Goal: Check status: Check status

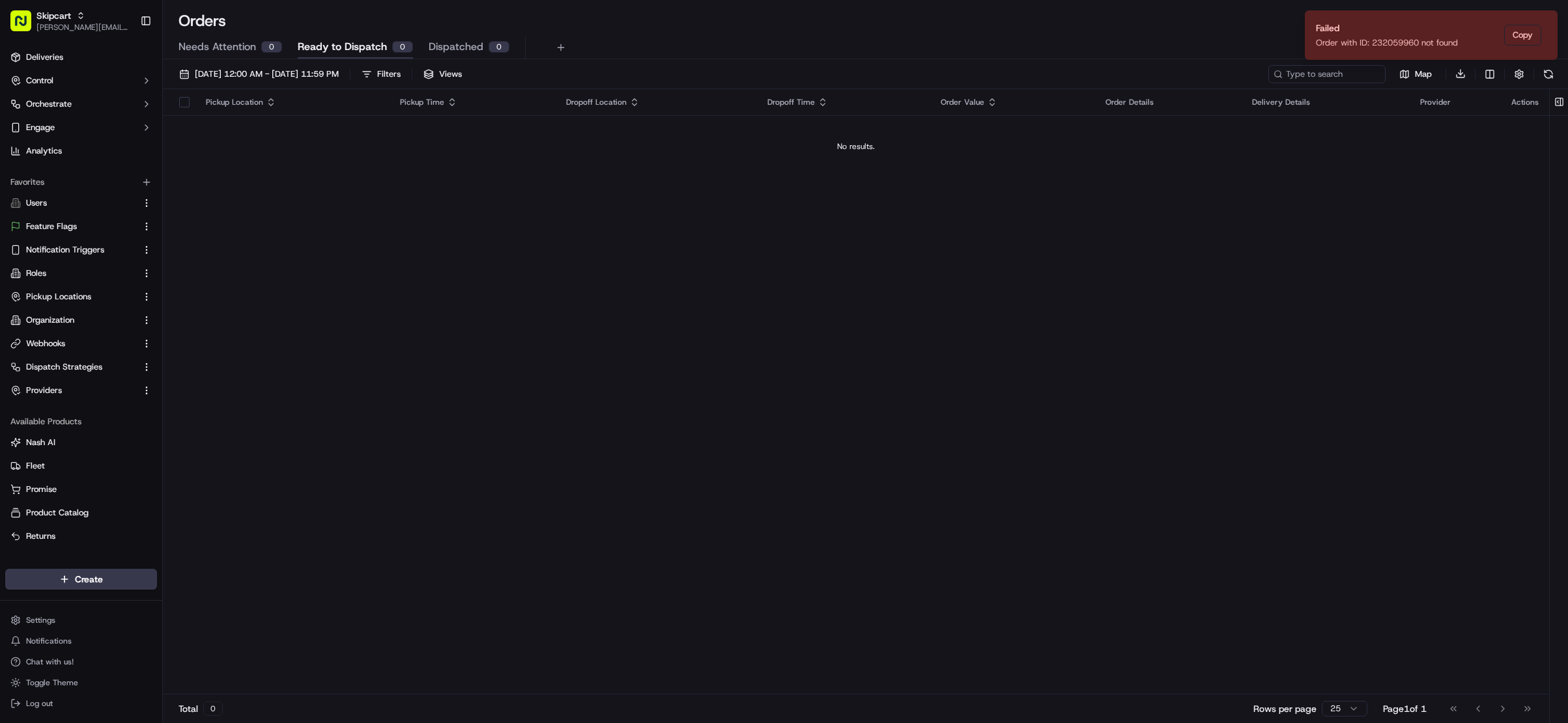
drag, startPoint x: 1202, startPoint y: 230, endPoint x: 1195, endPoint y: 224, distance: 9.2
click at [1202, 230] on div "Pickup Location Pickup Time Dropoff Location Dropoff Time Order Value Order Det…" at bounding box center [856, 392] width 1386 height 606
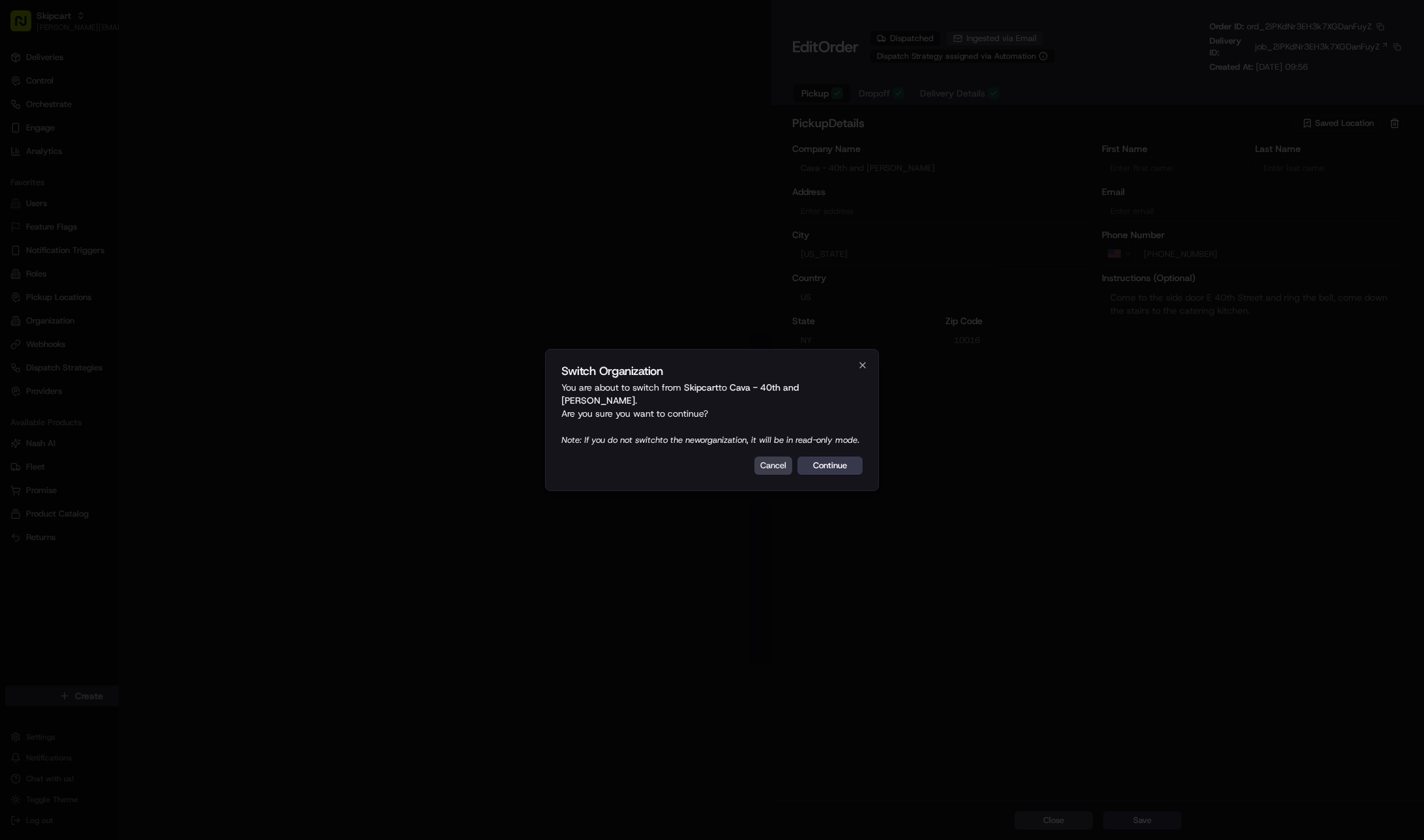
type input "[STREET_ADDRESS][US_STATE]"
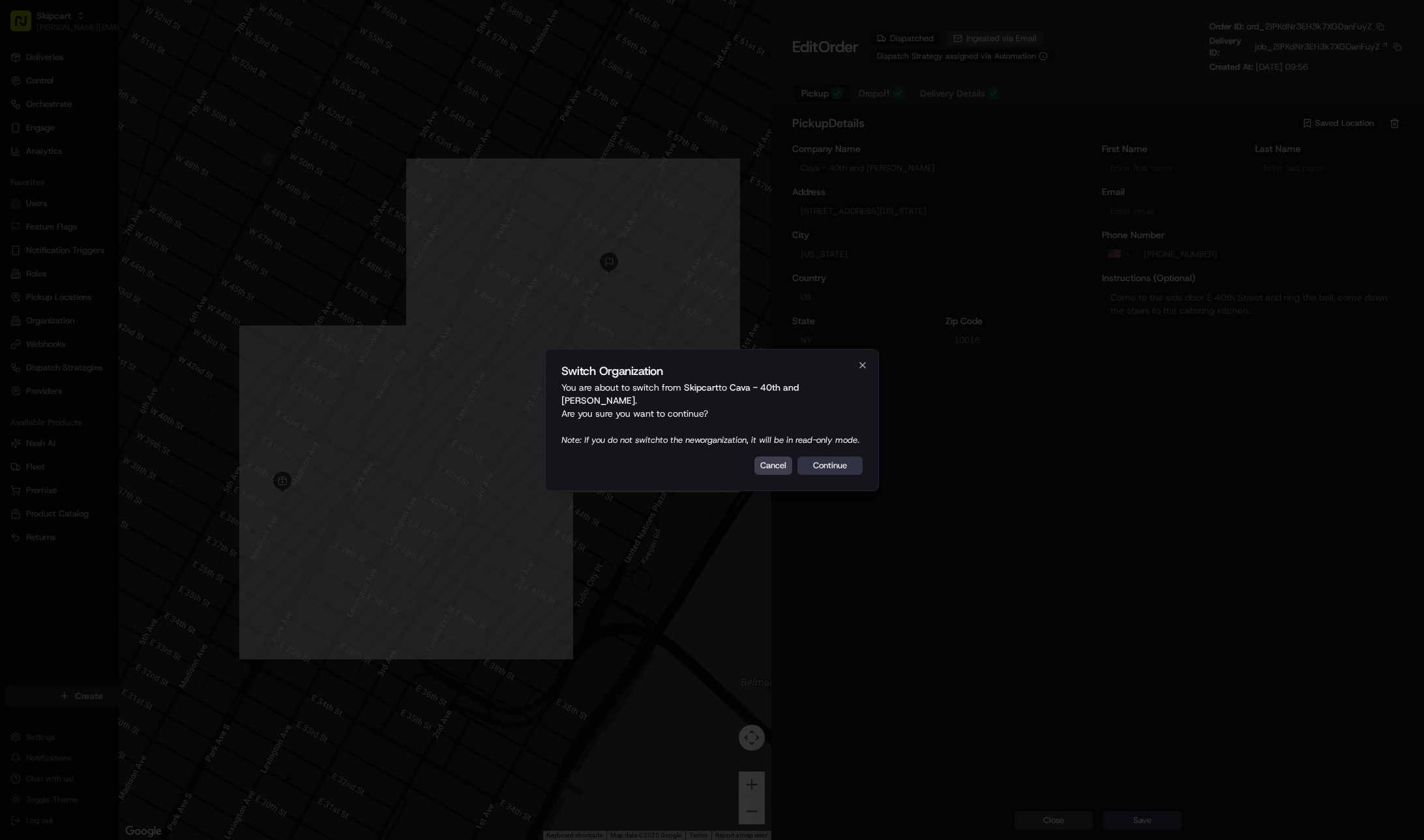
click at [825, 472] on button "Continue" at bounding box center [830, 466] width 66 height 18
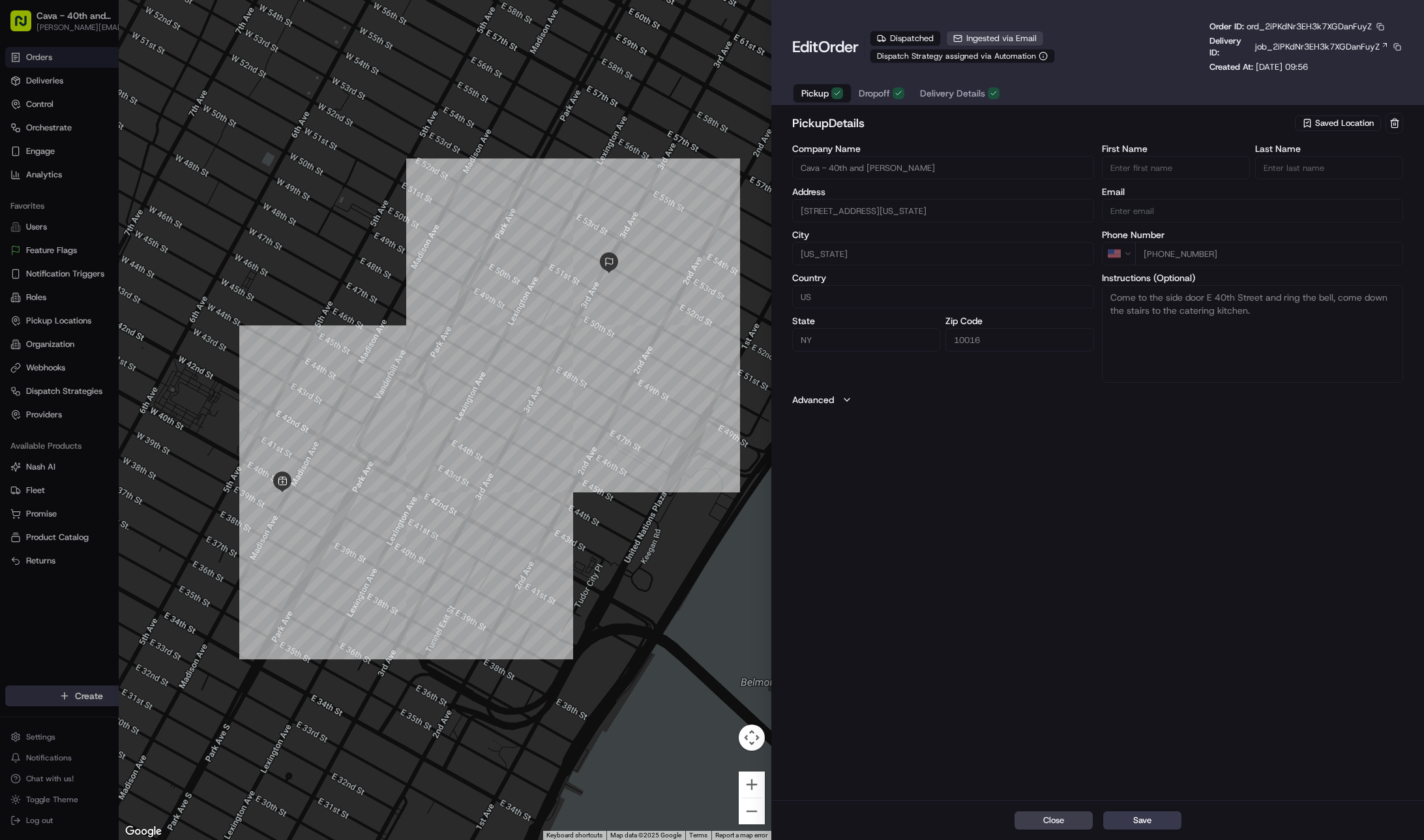
click at [895, 99] on button "Dropoff" at bounding box center [881, 93] width 61 height 18
type input "Deutsche Bank60 Columbus Cir 60th St- in btwn Broadway & 9th AveNew York, NY 10…"
click at [1361, 45] on span "job_2iPKdNr3EH3k7XGDanFuyZ" at bounding box center [1317, 47] width 124 height 12
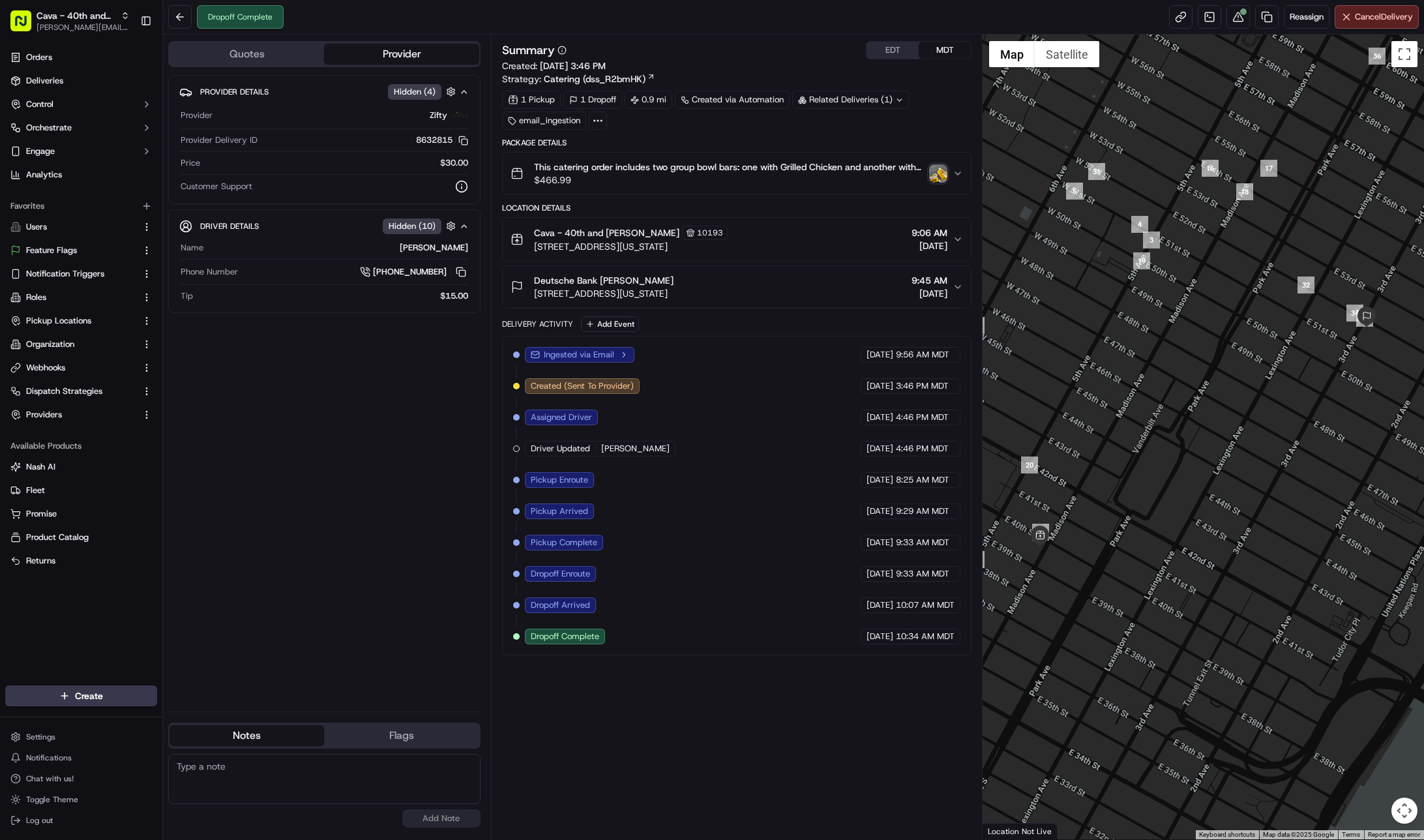
click at [696, 248] on span "280 Madison Ave, New York, NY 10016, USA" at bounding box center [631, 246] width 193 height 13
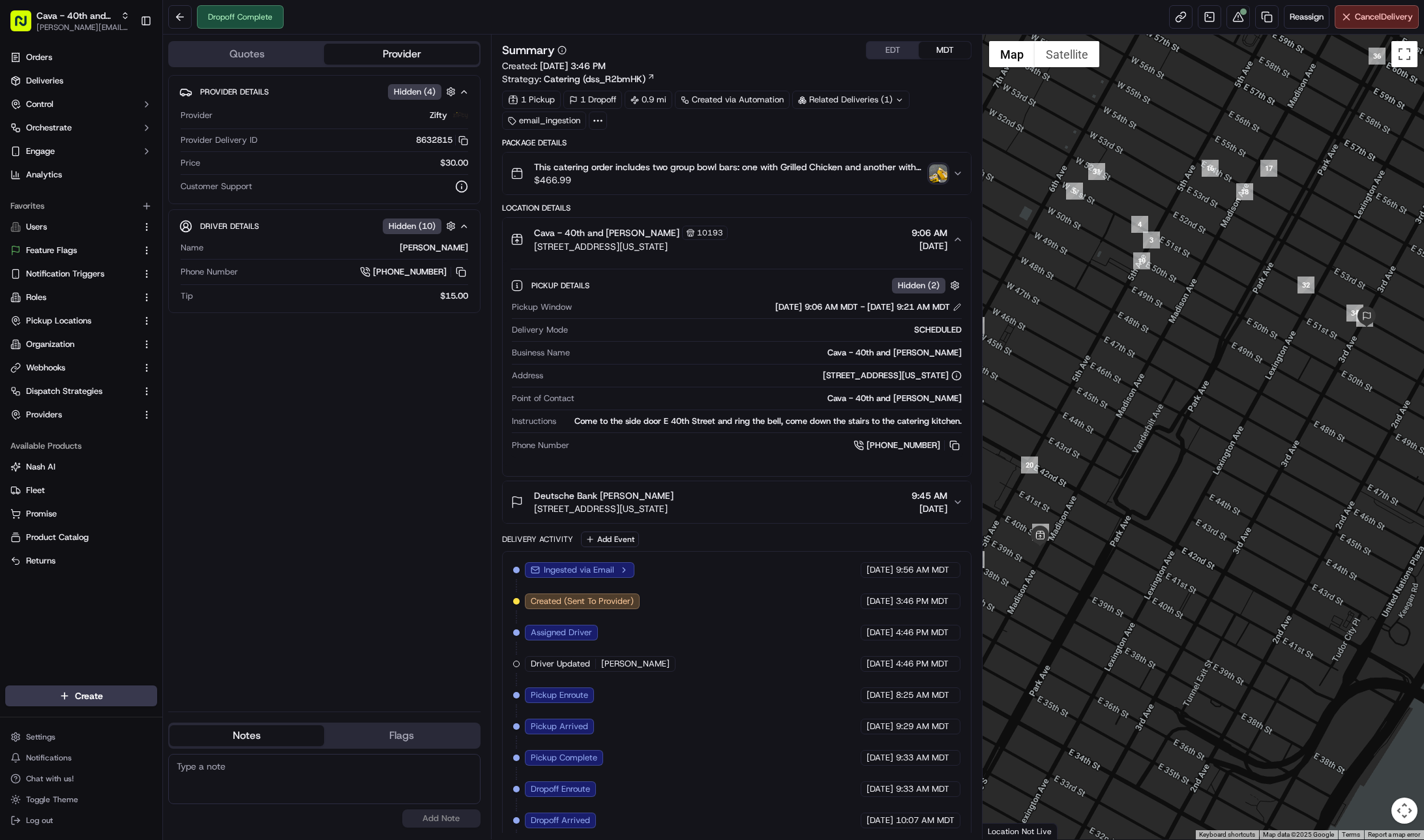
click at [776, 506] on div "Deutsche Bank Quinn Linn 875 3rd Ave, New York, NY 10022, USA 9:45 AM 09/10/2025" at bounding box center [732, 501] width 442 height 26
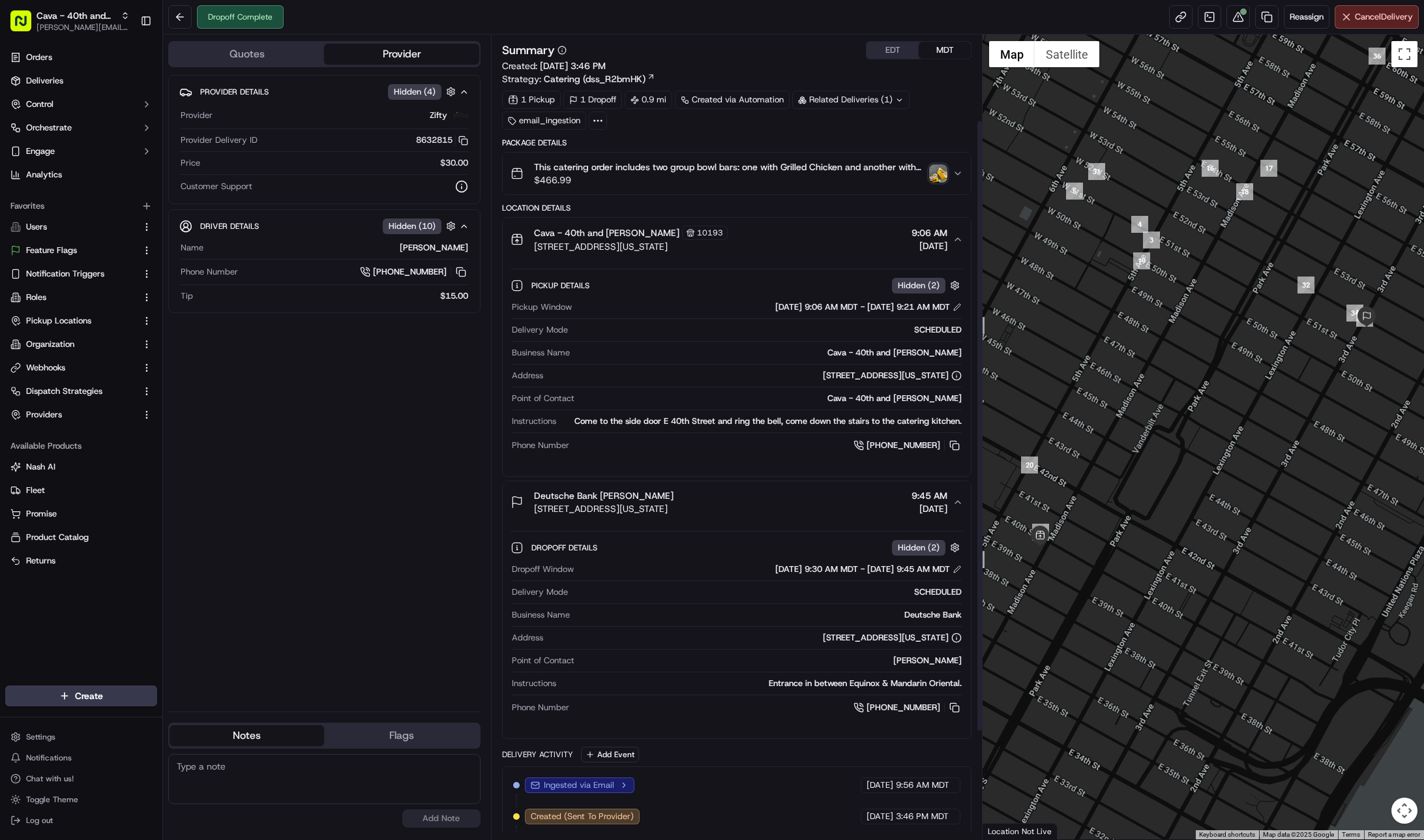
scroll to position [210, 0]
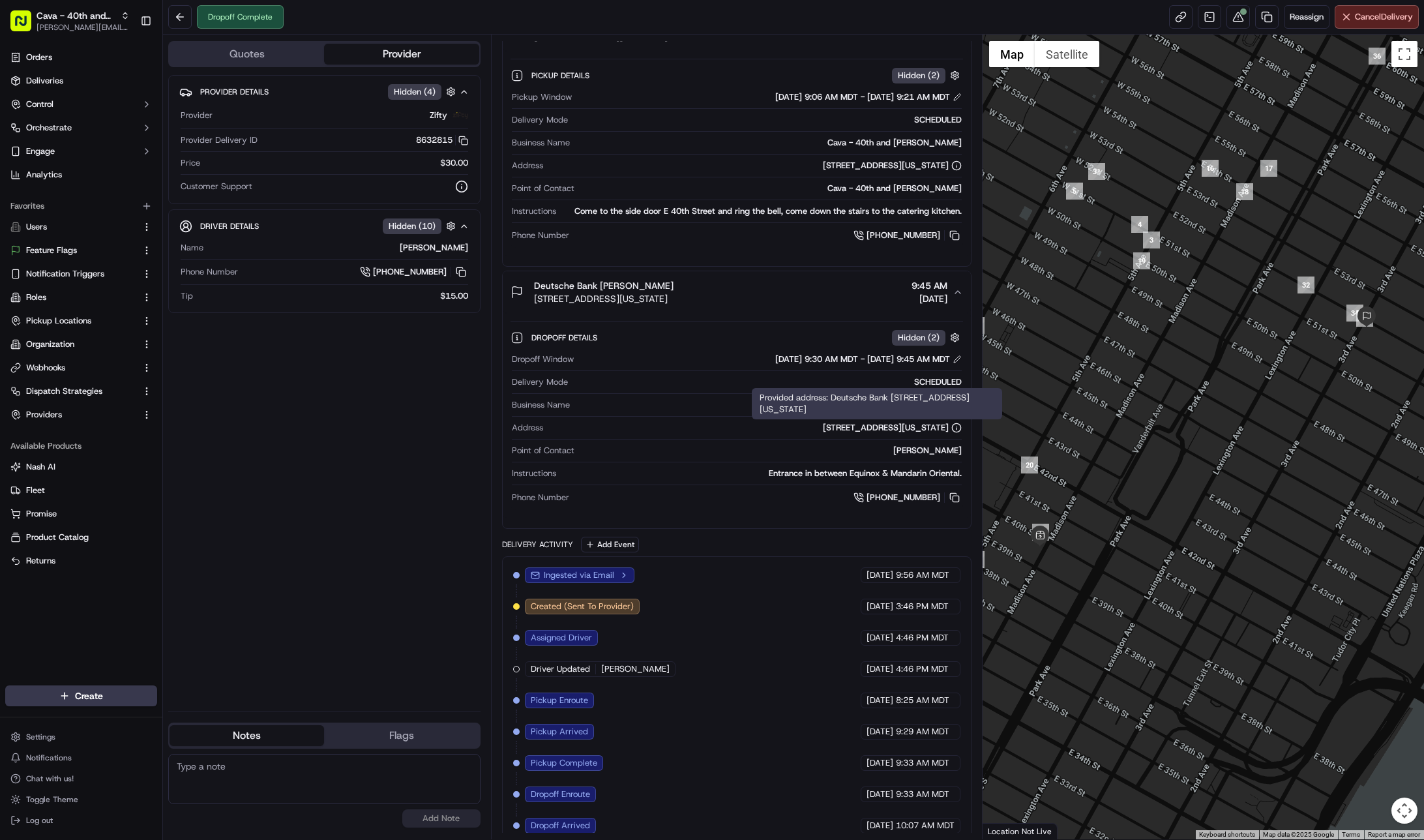
click at [1389, 327] on div at bounding box center [1203, 436] width 442 height 805
click at [611, 304] on span "875 3rd Ave, New York, NY 10022, USA" at bounding box center [604, 298] width 140 height 13
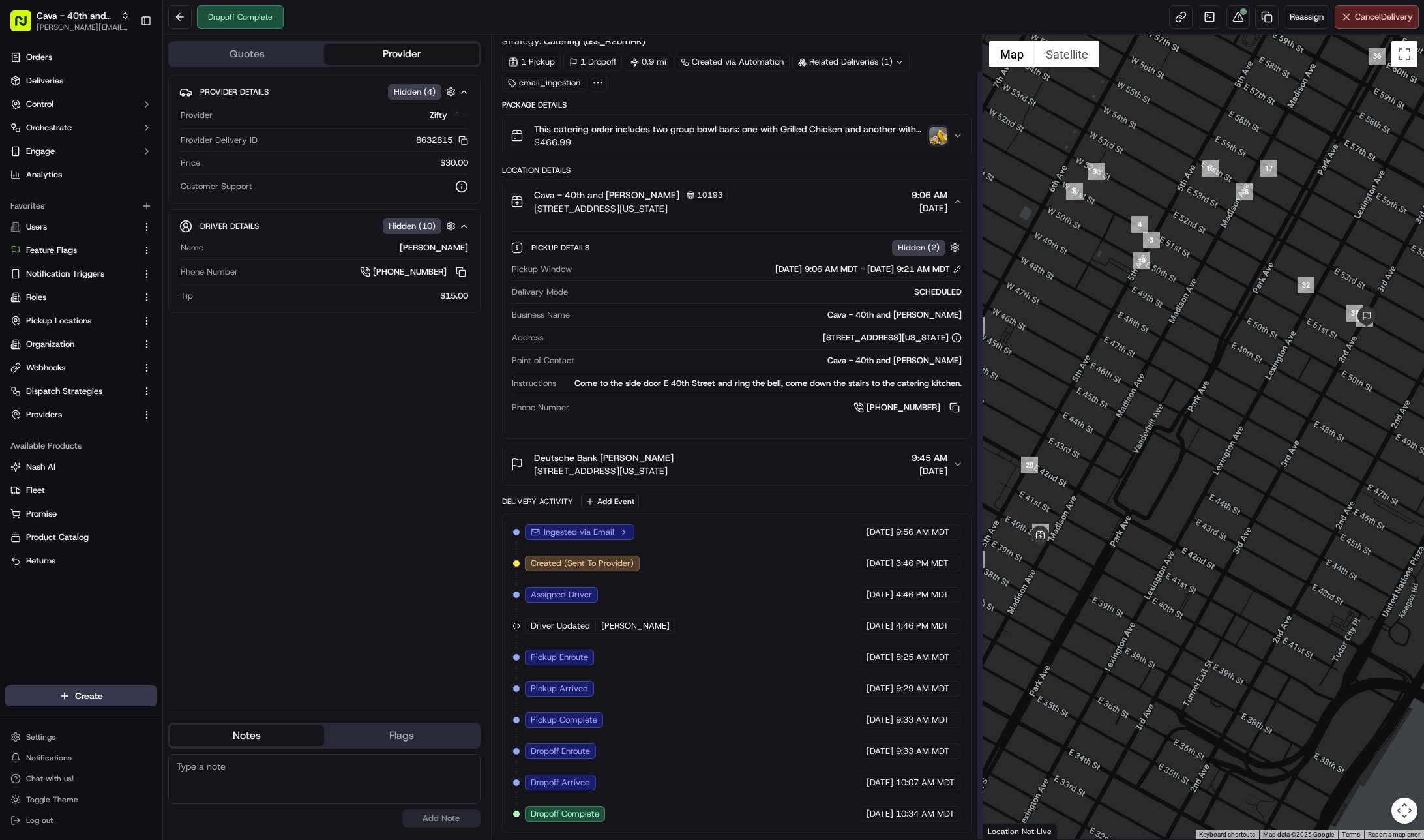
click at [674, 468] on span "875 3rd Ave, New York, NY 10022, USA" at bounding box center [604, 471] width 140 height 13
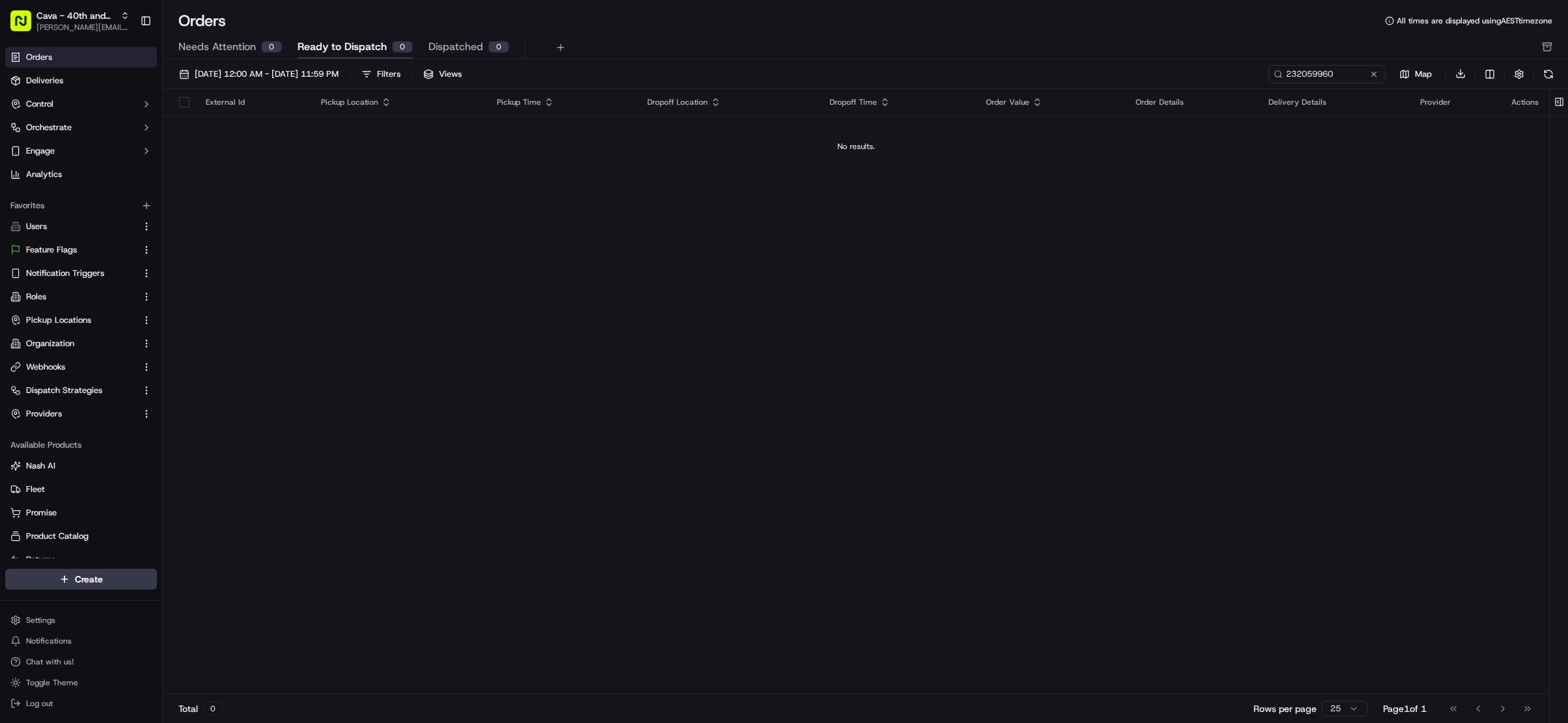
click at [719, 346] on div "External Id Pickup Location Pickup Time Dropoff Location Dropoff Time Order Val…" at bounding box center [856, 392] width 1387 height 606
